Goal: Information Seeking & Learning: Find specific page/section

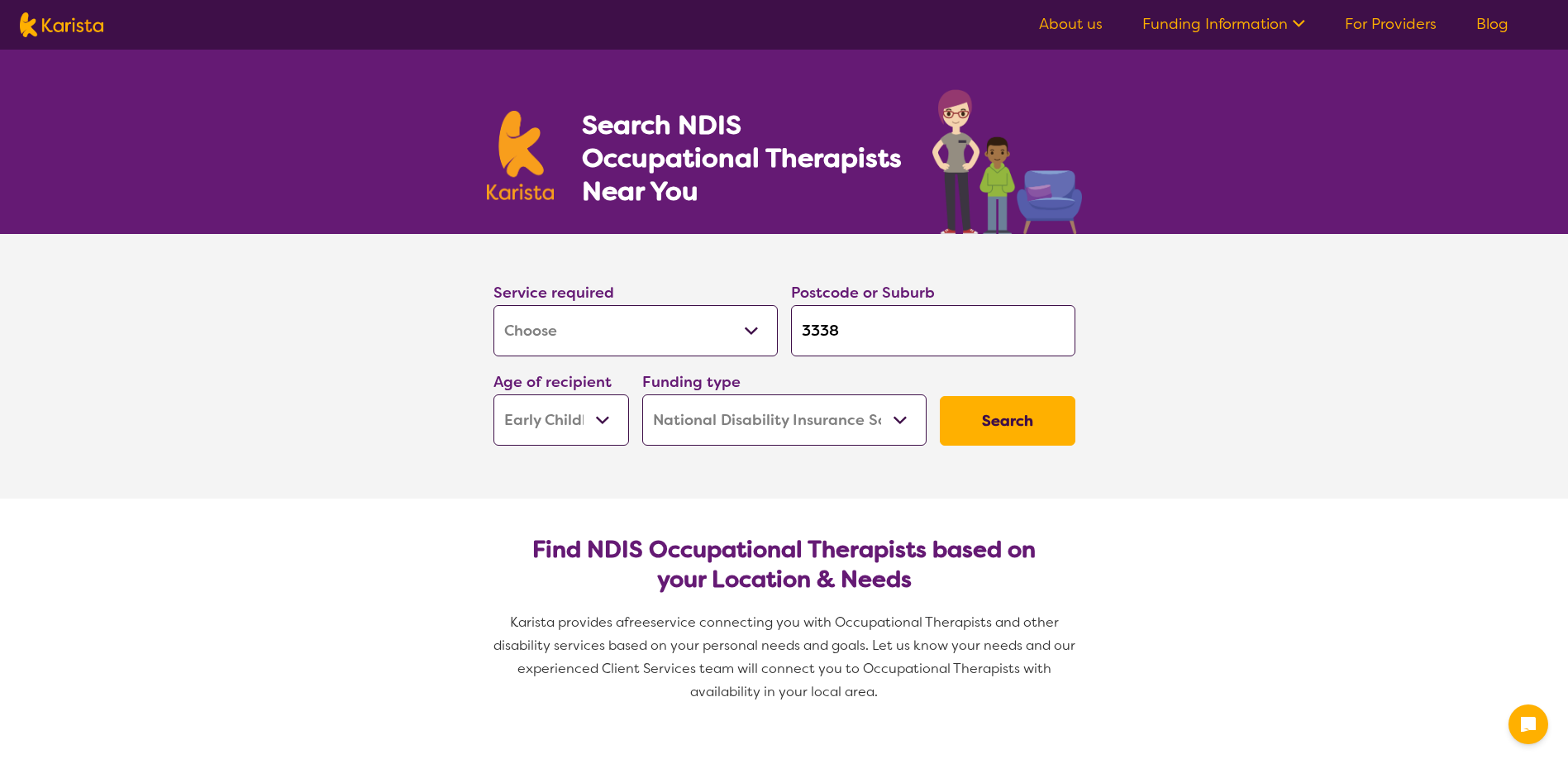
select select "[MEDICAL_DATA]"
select select "EC"
select select "NDIS"
select select "[MEDICAL_DATA]"
select select "EC"
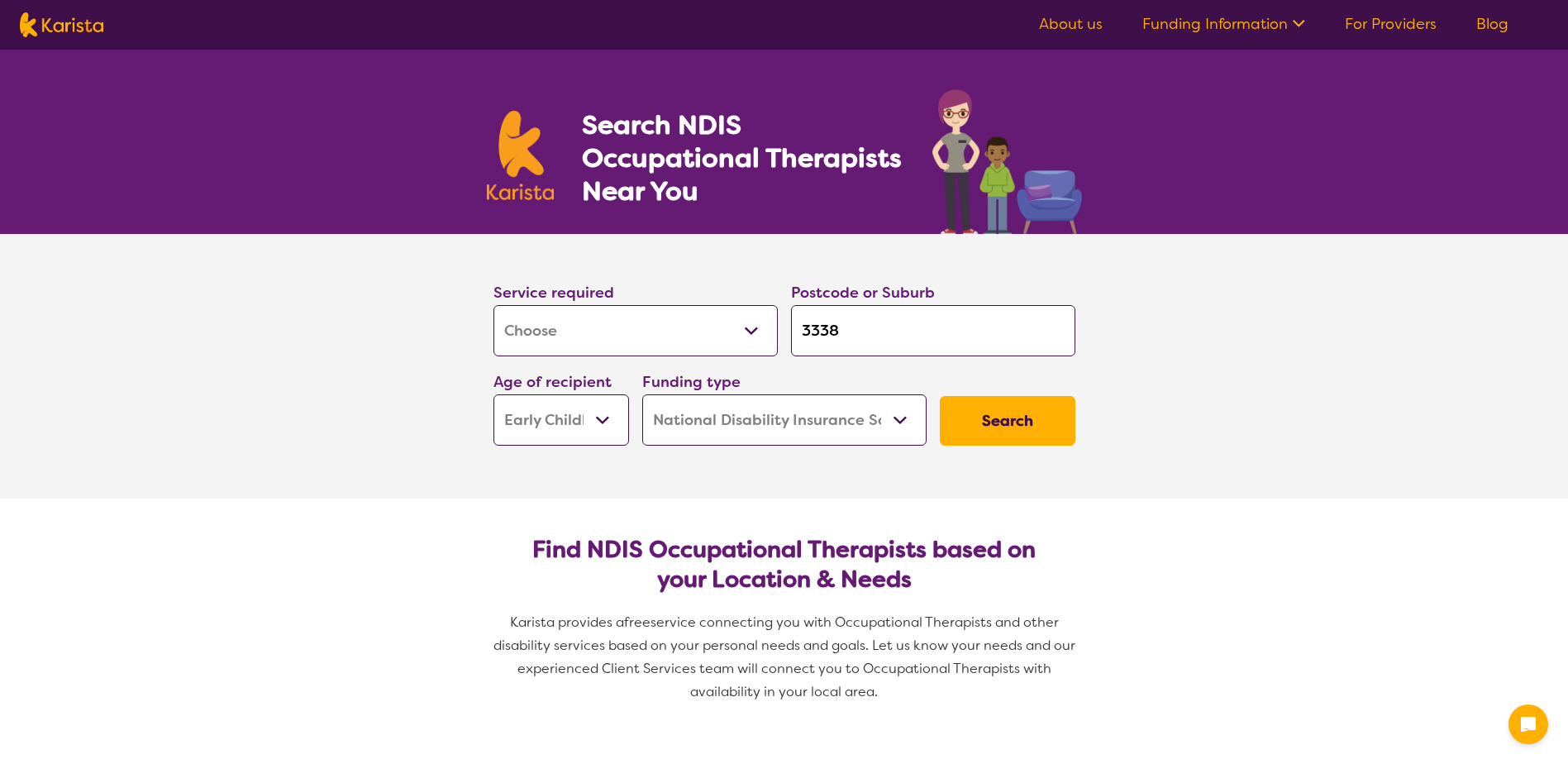
select select "NDIS"
select select "[MEDICAL_DATA]"
select select "EC"
select select "NDIS"
select select "[MEDICAL_DATA]"
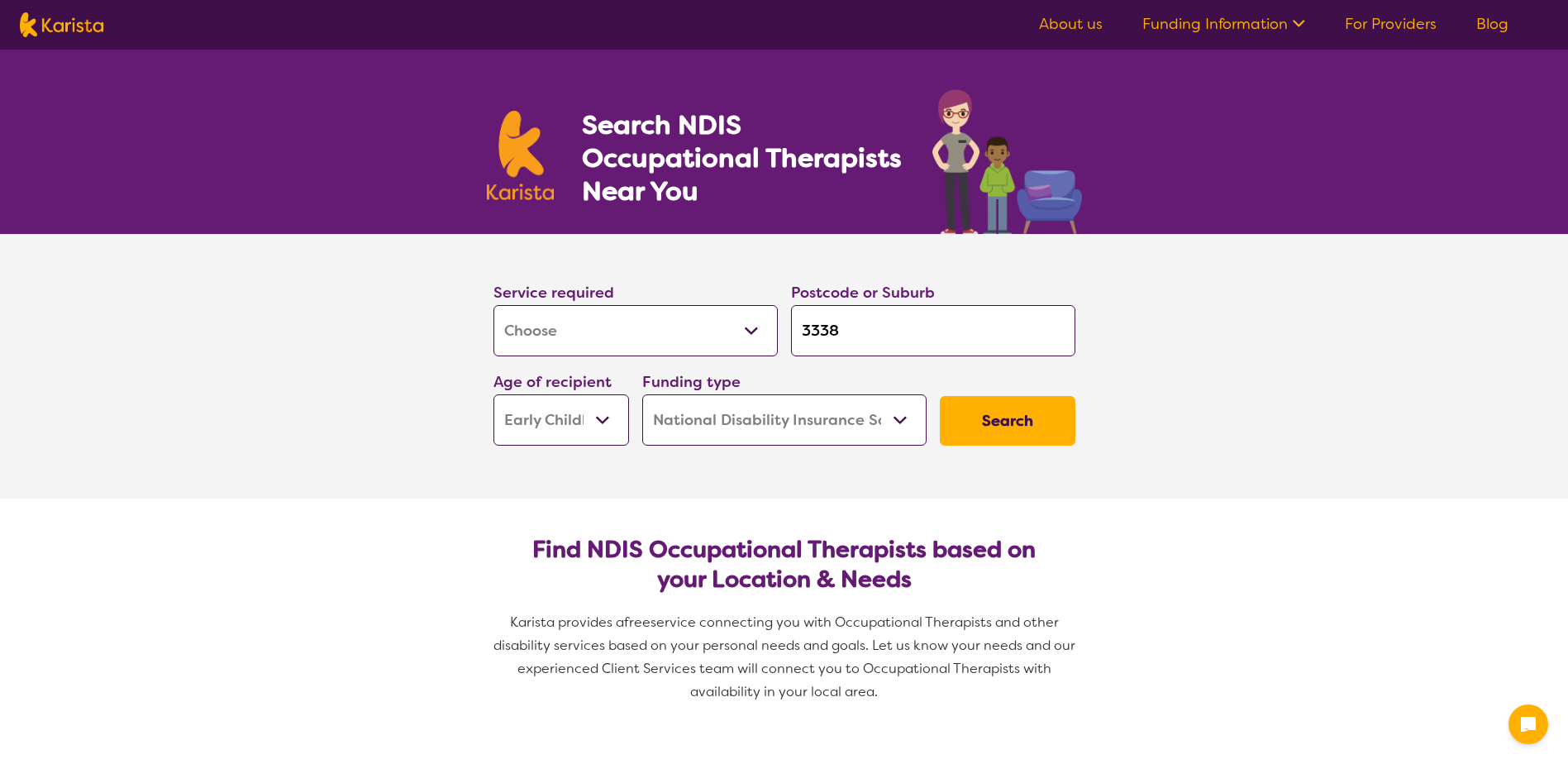
select select "EC"
select select "NDIS"
